Goal: Task Accomplishment & Management: Complete application form

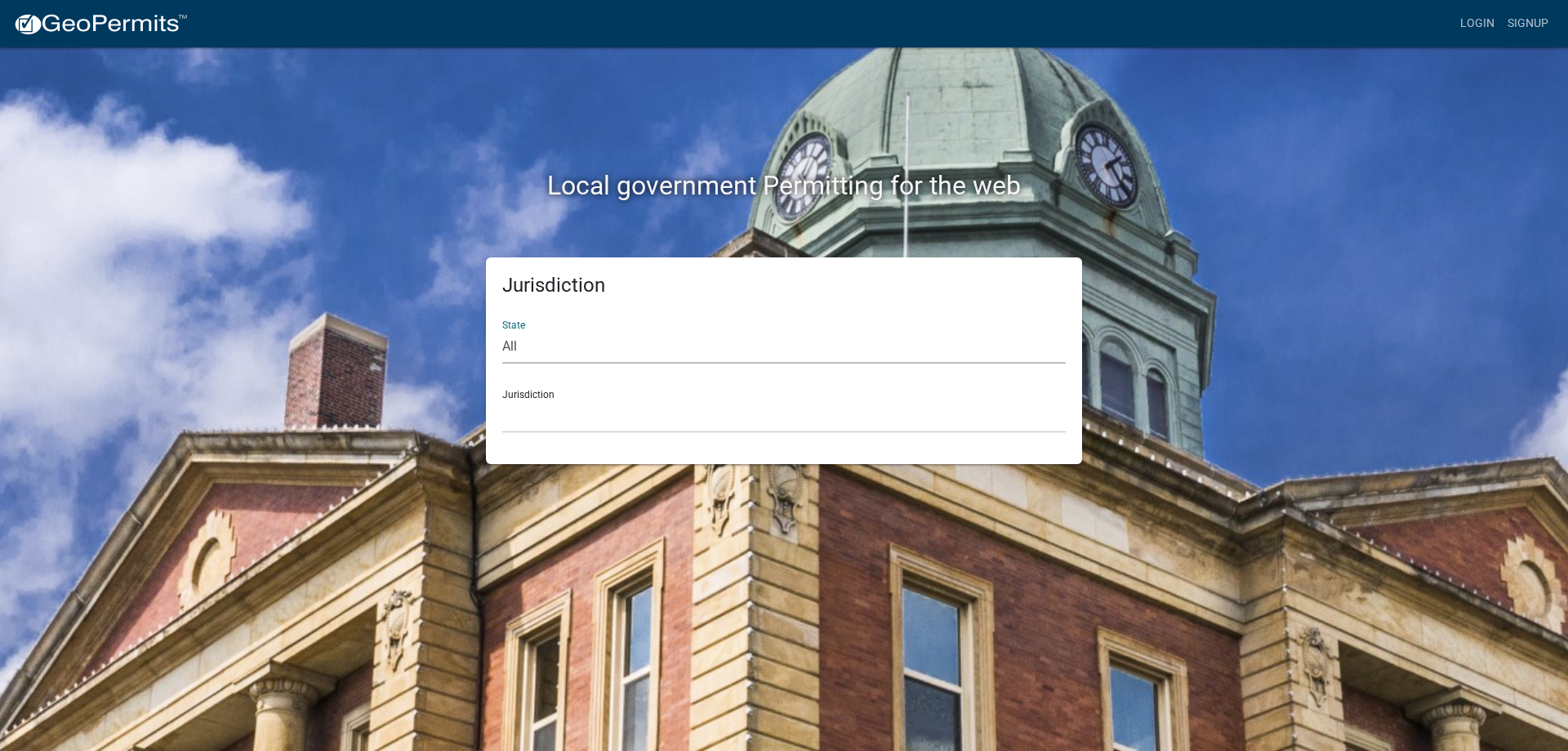
click at [565, 360] on select "All [US_STATE] [US_STATE] [US_STATE] [US_STATE] [US_STATE] [US_STATE] [US_STATE…" at bounding box center [784, 346] width 564 height 34
select select "[US_STATE]"
click at [502, 330] on select "All [US_STATE] [US_STATE] [US_STATE] [US_STATE] [US_STATE] [US_STATE] [US_STATE…" at bounding box center [784, 346] width 564 height 34
click at [532, 420] on select "[GEOGRAPHIC_DATA], [US_STATE][PERSON_NAME][GEOGRAPHIC_DATA], [US_STATE][PERSON_…" at bounding box center [784, 416] width 564 height 34
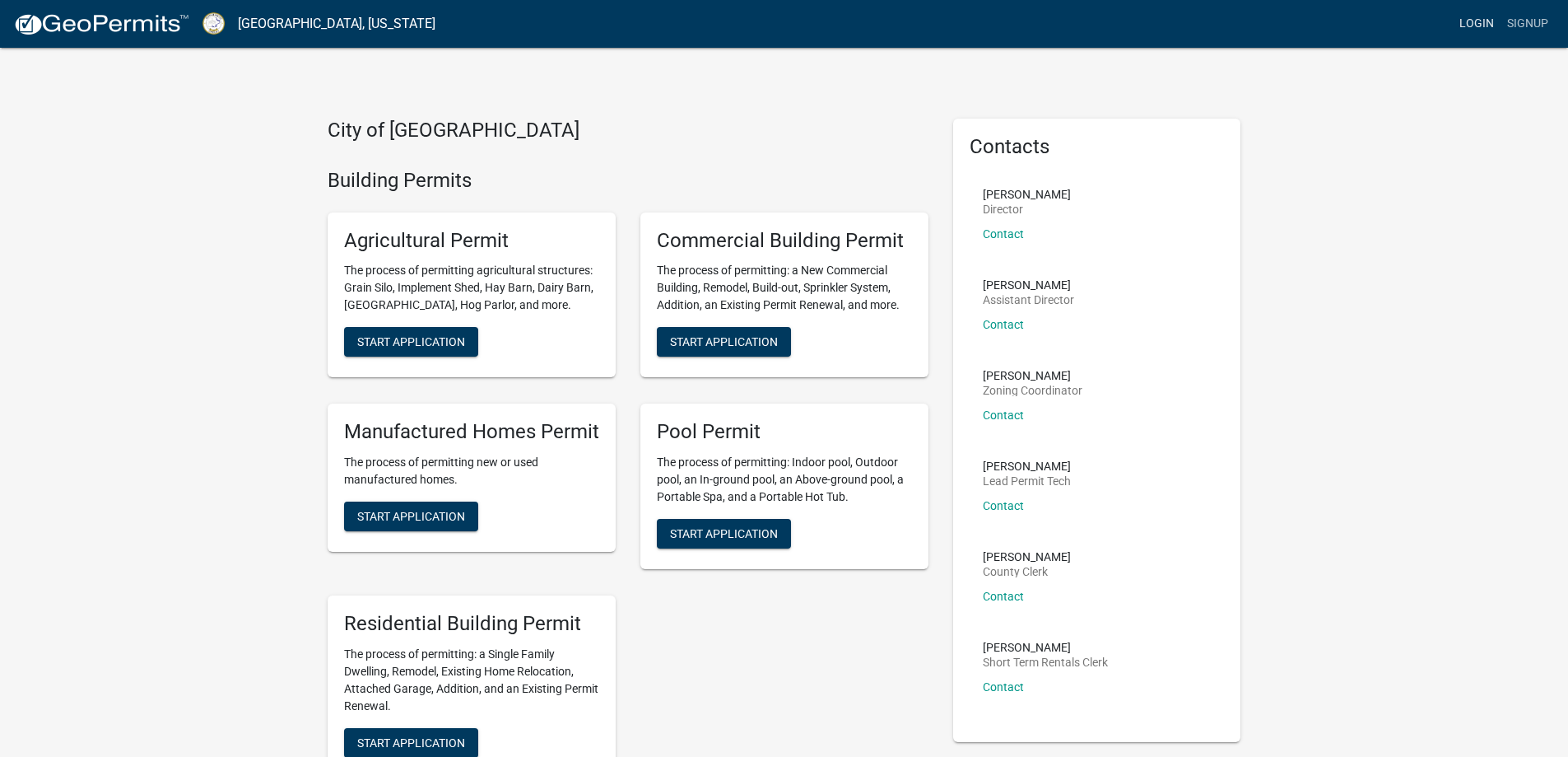
click at [1479, 30] on link "Login" at bounding box center [1476, 23] width 48 height 31
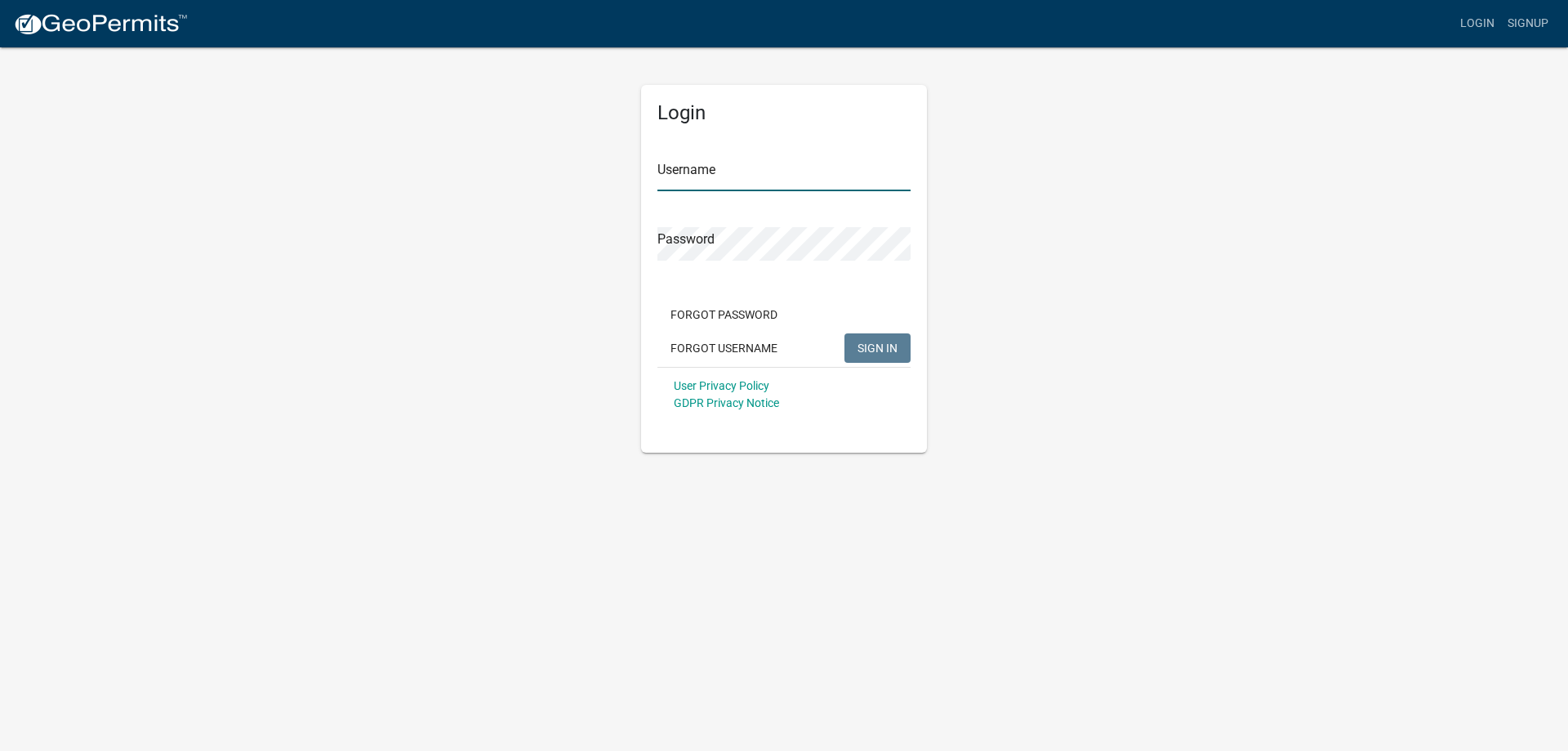
type input "WLUND"
click at [882, 336] on button "SIGN IN" at bounding box center [877, 348] width 66 height 29
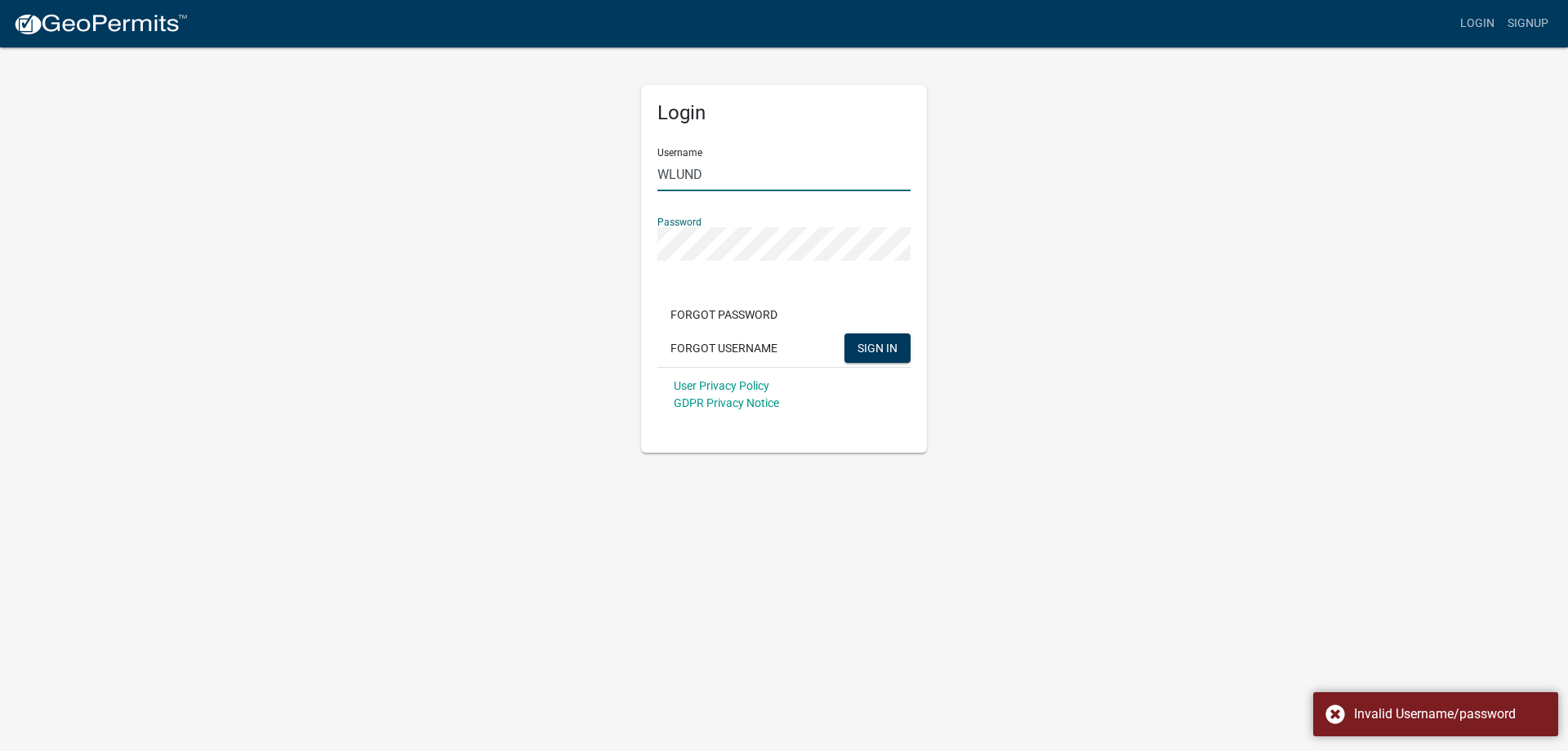
click at [756, 159] on input "WLUND" at bounding box center [784, 174] width 253 height 34
click at [859, 335] on button "SIGN IN" at bounding box center [877, 348] width 66 height 29
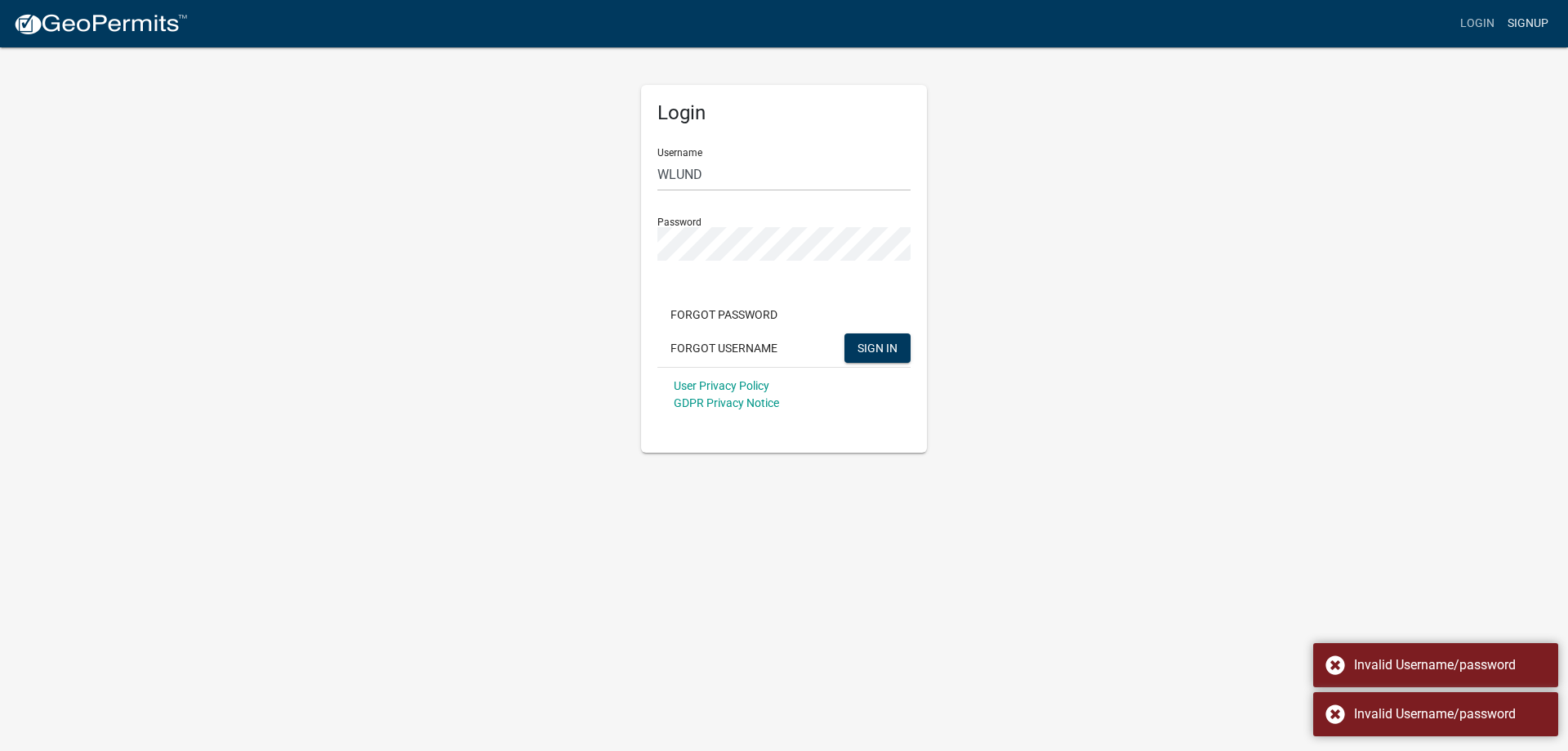
click at [1514, 17] on link "Signup" at bounding box center [1527, 23] width 54 height 31
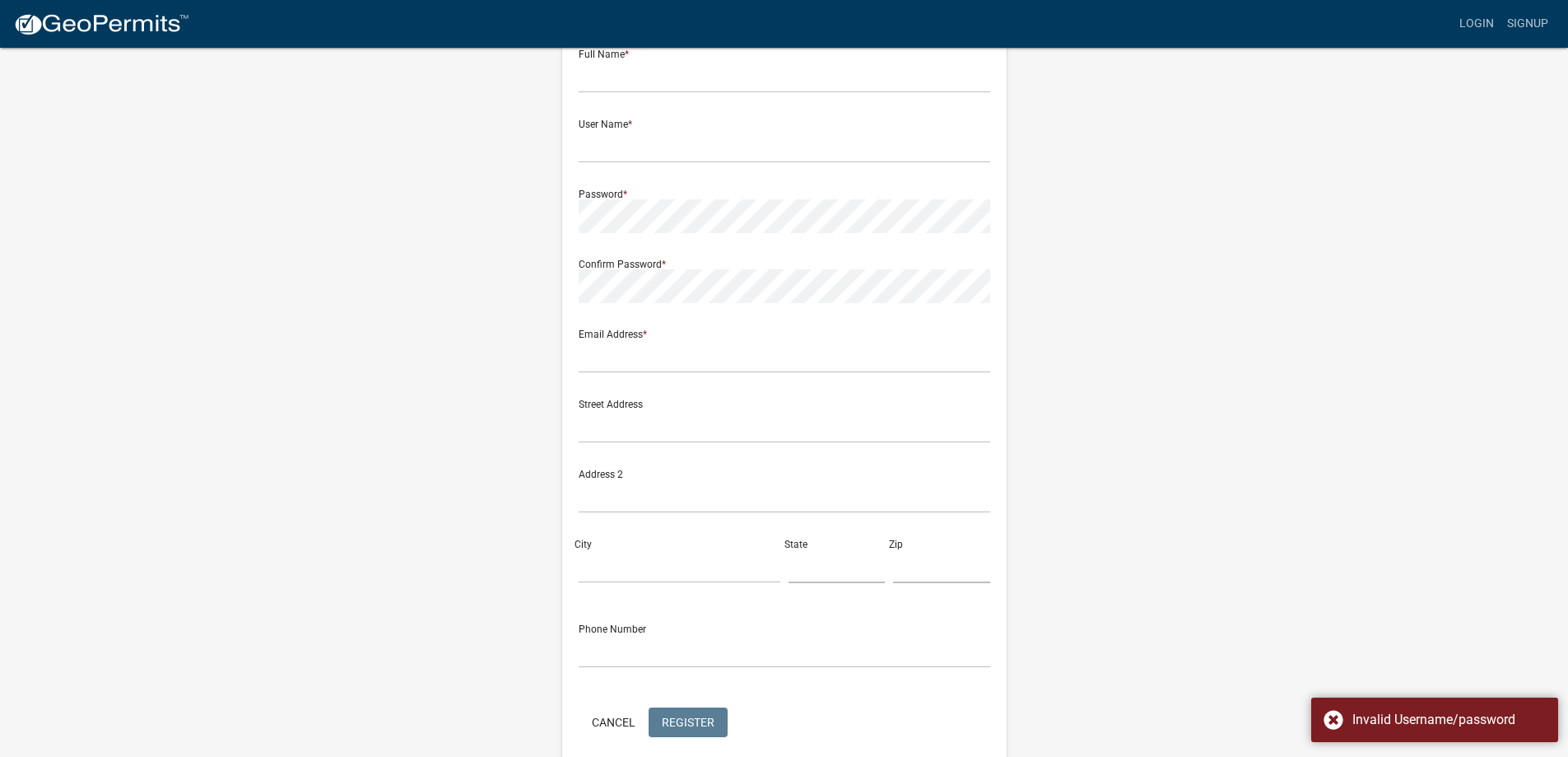
scroll to position [6, 0]
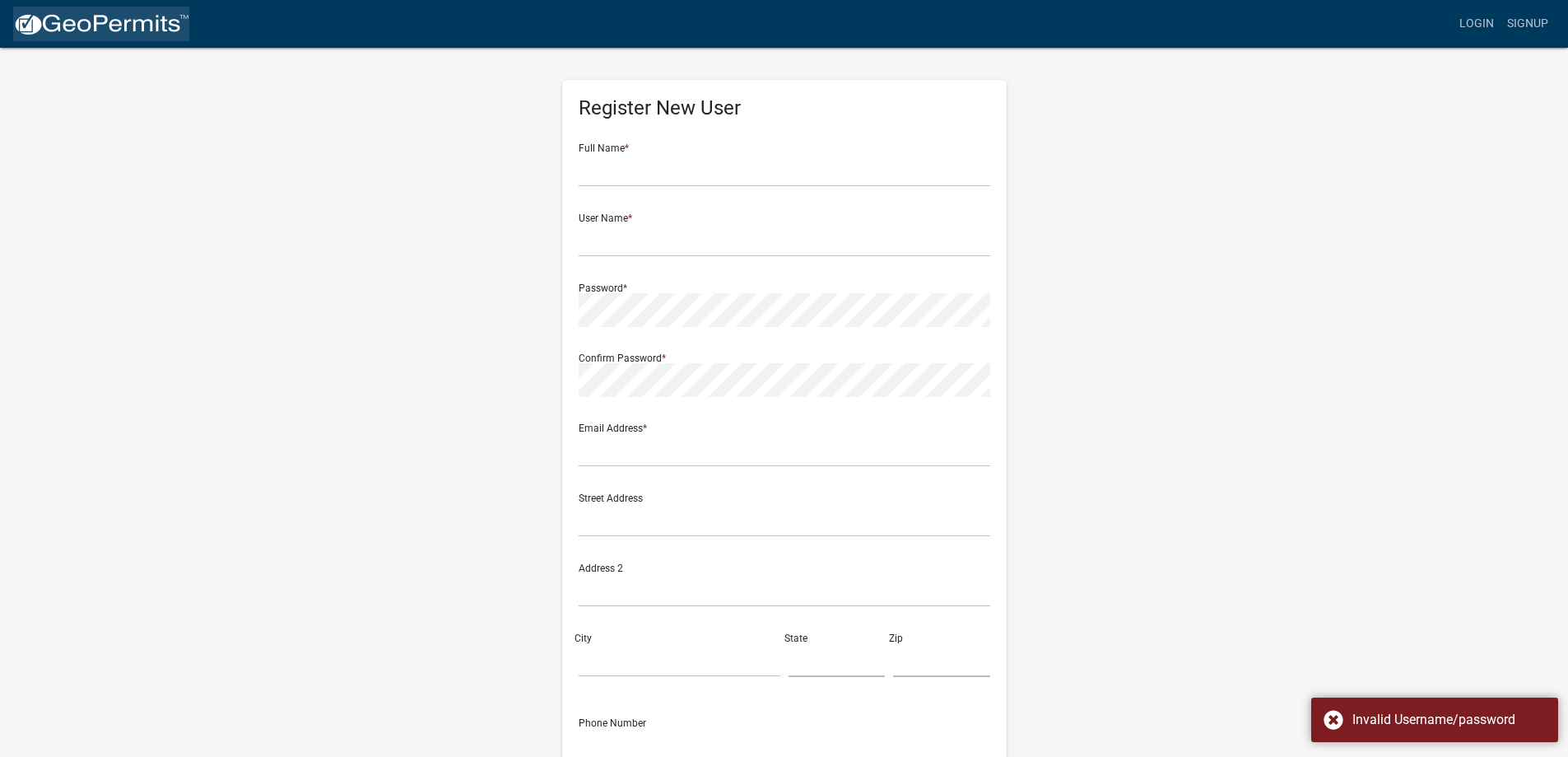
click at [54, 16] on img at bounding box center [101, 24] width 176 height 24
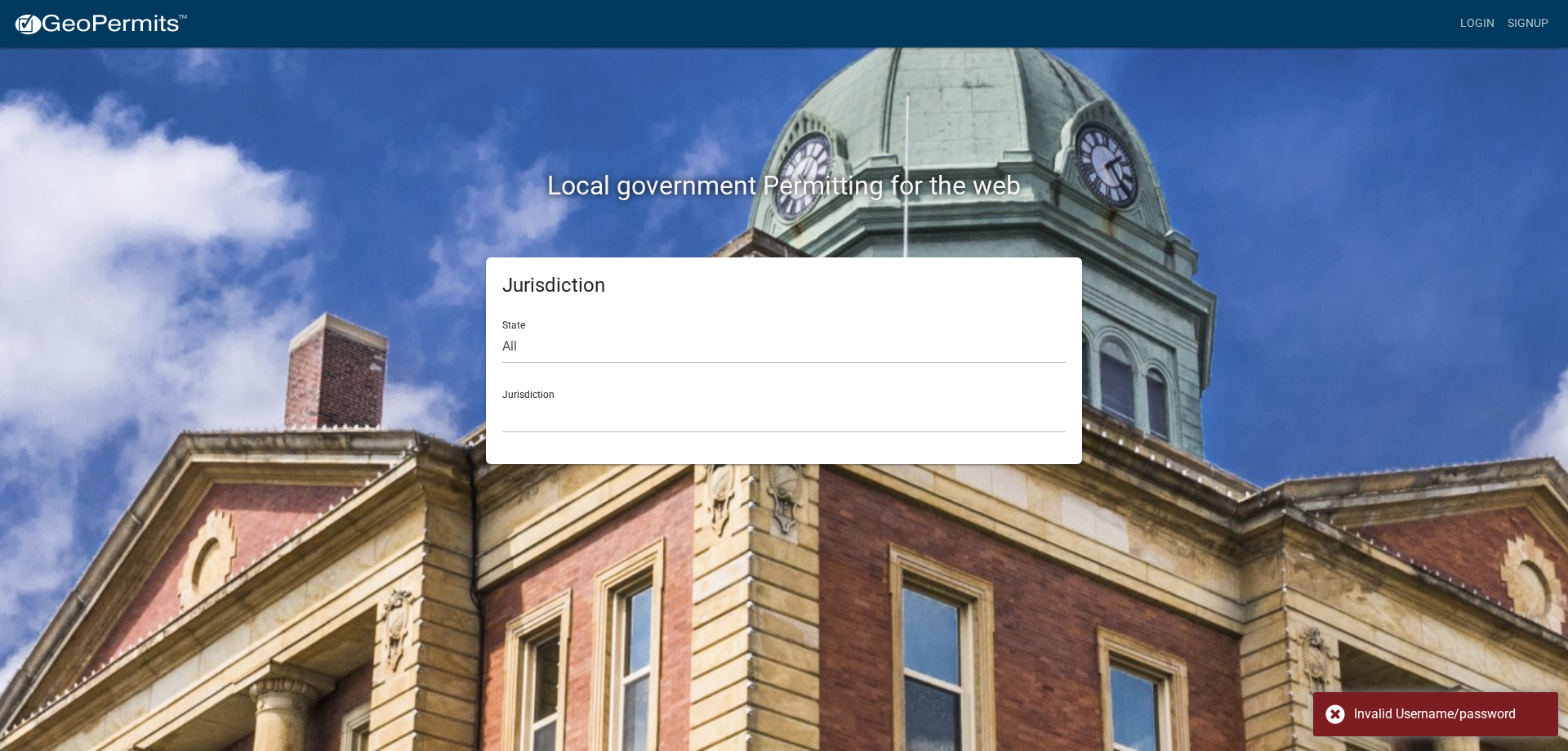
click at [600, 369] on form "State All [US_STATE] [US_STATE] [US_STATE] [US_STATE] [US_STATE] [US_STATE] [US…" at bounding box center [784, 370] width 564 height 126
click at [560, 413] on select "[GEOGRAPHIC_DATA], [US_STATE] [GEOGRAPHIC_DATA], [US_STATE][PERSON_NAME][GEOGRA…" at bounding box center [784, 416] width 564 height 34
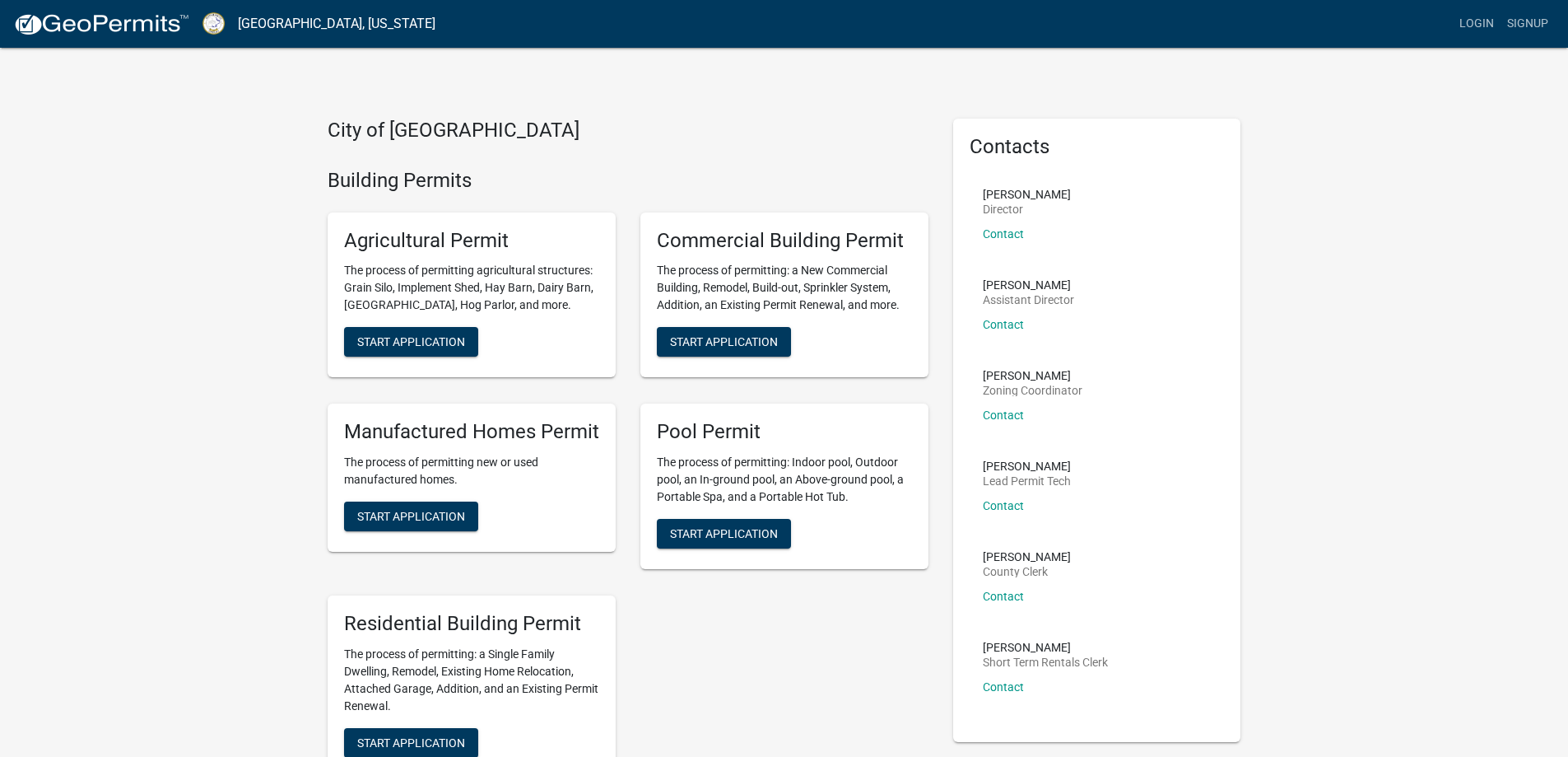
click at [330, 171] on h4 "Building Permits" at bounding box center [628, 180] width 601 height 23
click at [348, 177] on h4 "Building Permits" at bounding box center [628, 180] width 601 height 23
click at [353, 178] on h4 "Building Permits" at bounding box center [628, 180] width 601 height 23
drag, startPoint x: 368, startPoint y: 176, endPoint x: 383, endPoint y: 175, distance: 15.0
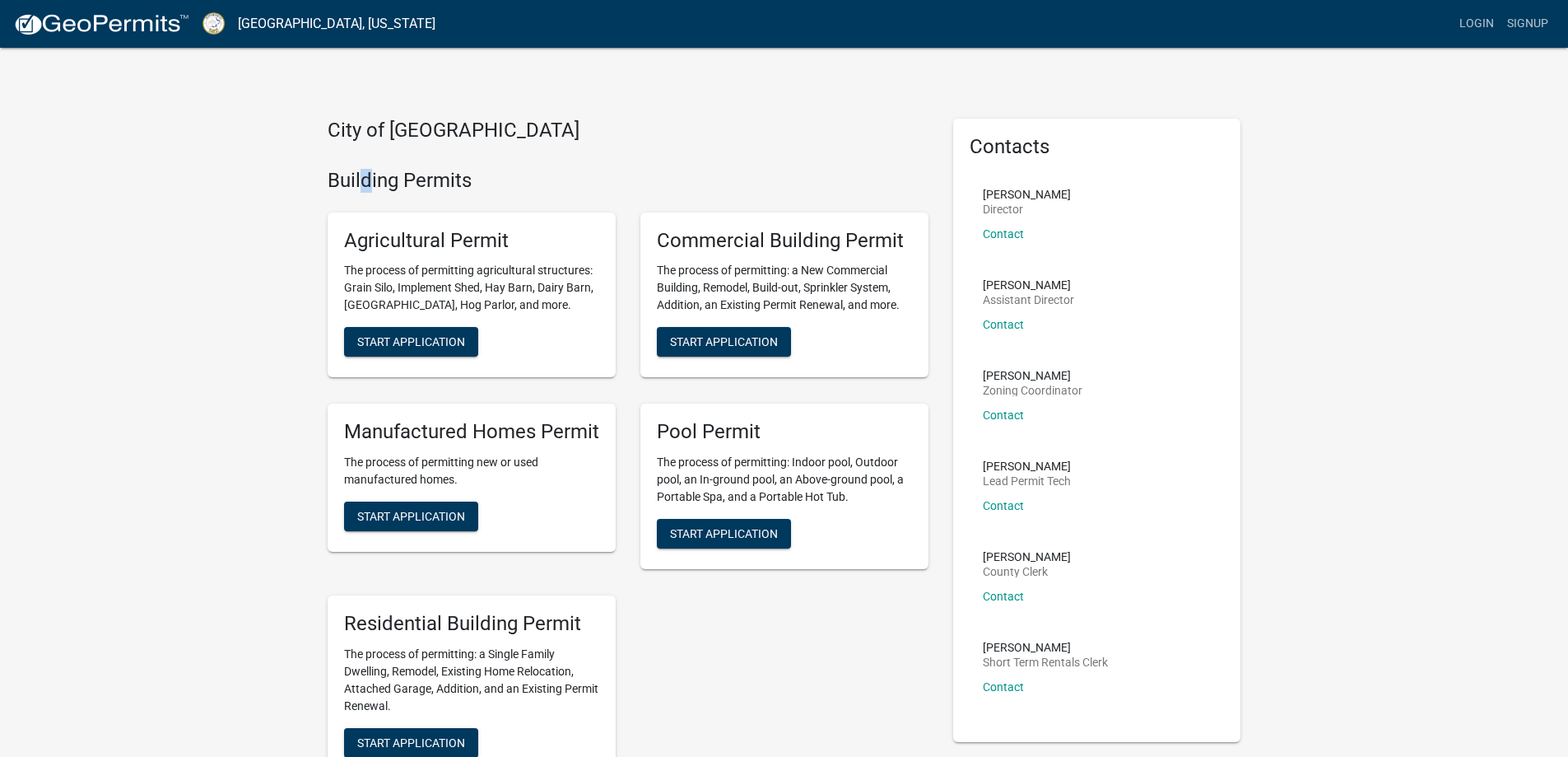
click at [370, 176] on h4 "Building Permits" at bounding box center [628, 180] width 601 height 23
click at [383, 175] on h4 "Building Permits" at bounding box center [628, 180] width 601 height 23
